Goal: Complete application form

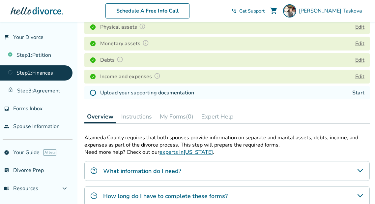
scroll to position [107, 0]
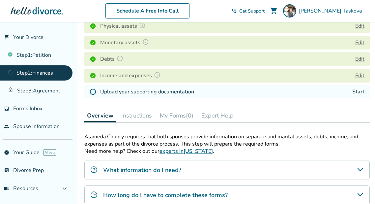
click at [356, 89] on link "Start" at bounding box center [359, 91] width 12 height 7
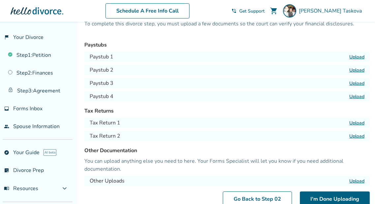
scroll to position [38, 0]
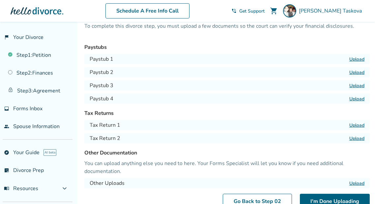
click at [354, 60] on label "Upload" at bounding box center [357, 59] width 15 height 6
click at [0, 0] on input "Upload" at bounding box center [0, 0] width 0 height 0
